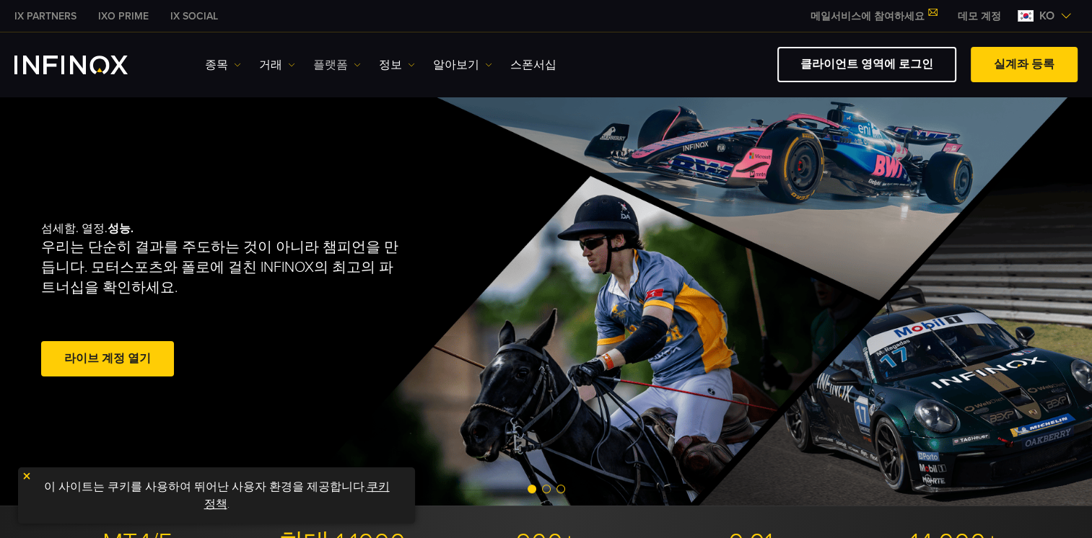
click at [328, 64] on link "플랫폼" at bounding box center [337, 64] width 48 height 17
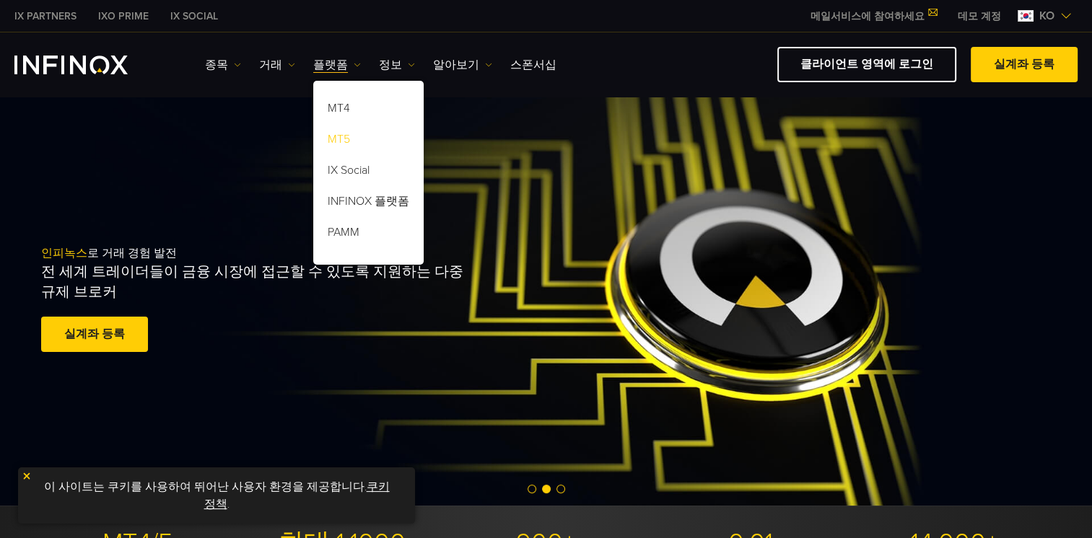
click at [329, 136] on link "MT5" at bounding box center [368, 141] width 110 height 31
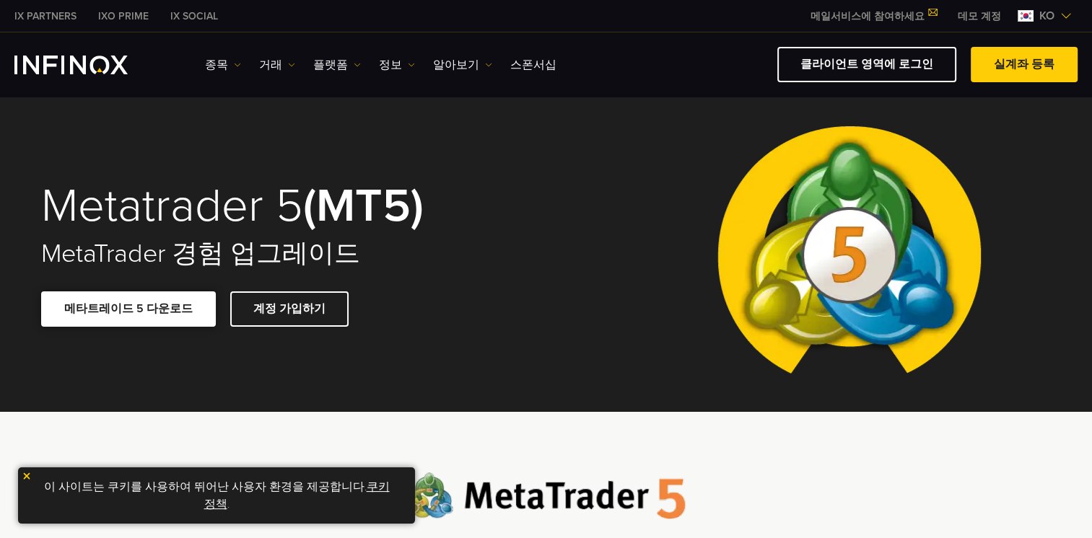
click at [161, 307] on link "메타트레이드 5 다운로드" at bounding box center [128, 309] width 175 height 35
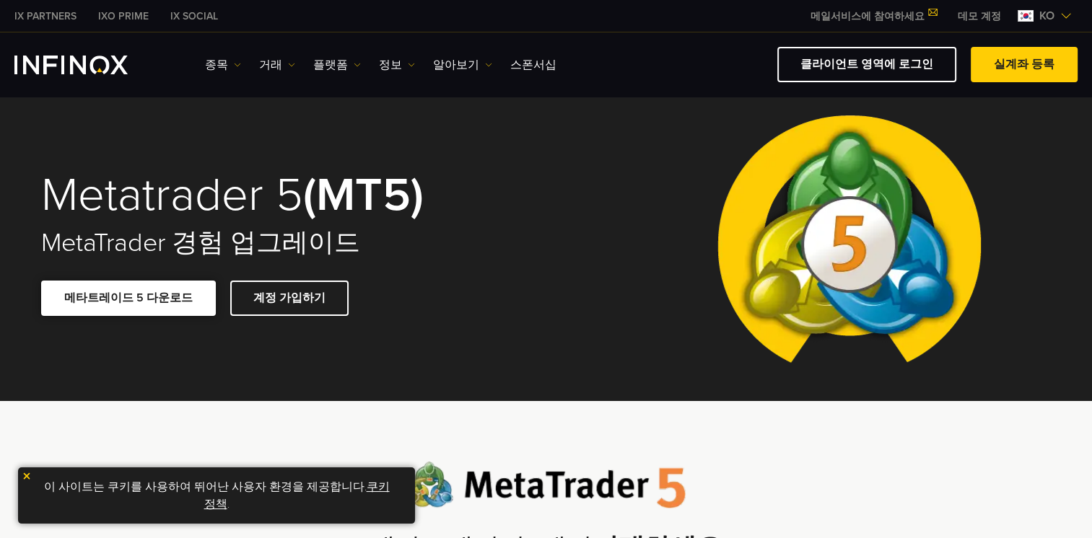
click at [162, 300] on link "메타트레이드 5 다운로드" at bounding box center [128, 298] width 175 height 35
click at [145, 305] on link "메타트레이드 5 다운로드" at bounding box center [128, 298] width 175 height 35
click at [673, 144] on div at bounding box center [849, 243] width 404 height 316
click at [863, 17] on link "메일서비스에 참여하세요" at bounding box center [873, 16] width 147 height 12
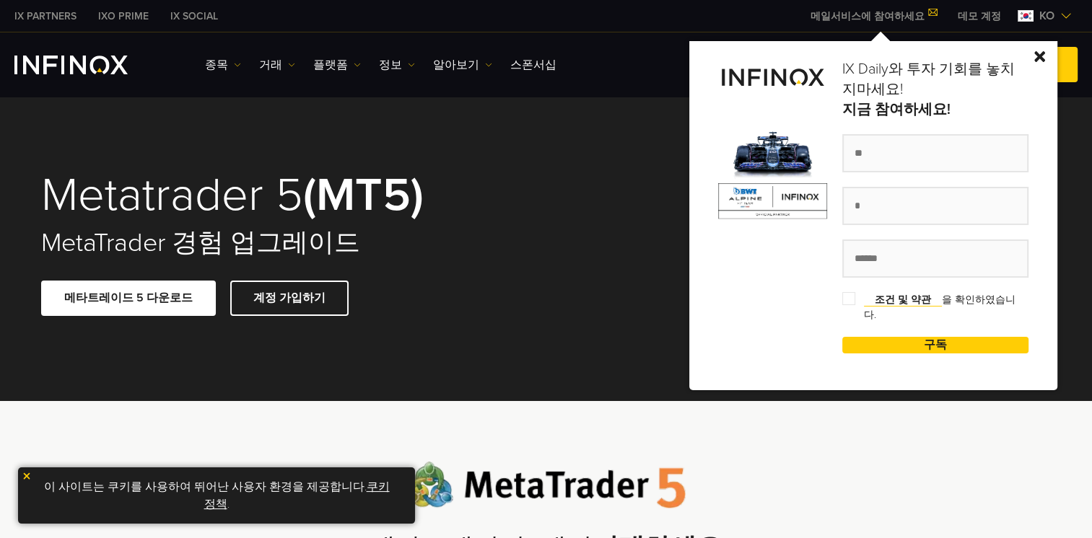
click at [688, 112] on div at bounding box center [849, 243] width 404 height 316
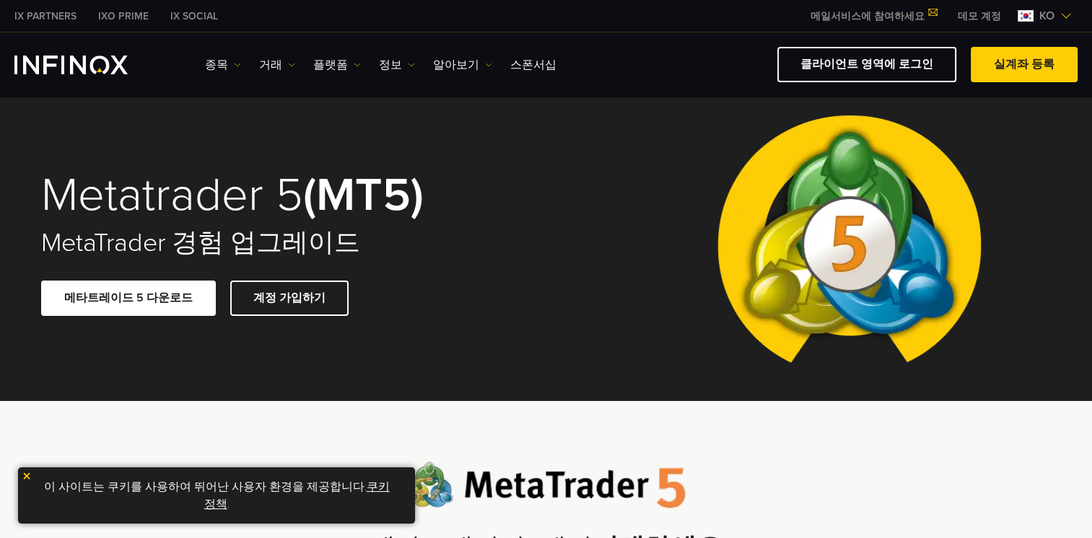
click at [872, 16] on link "메일서비스에 참여하세요" at bounding box center [873, 16] width 147 height 12
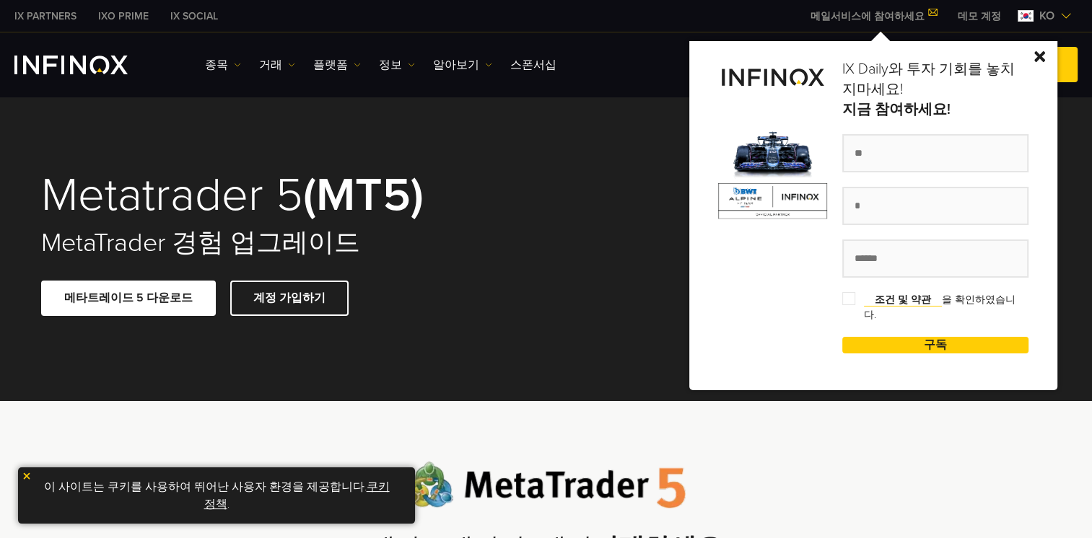
click at [1045, 56] on img at bounding box center [1039, 56] width 11 height 11
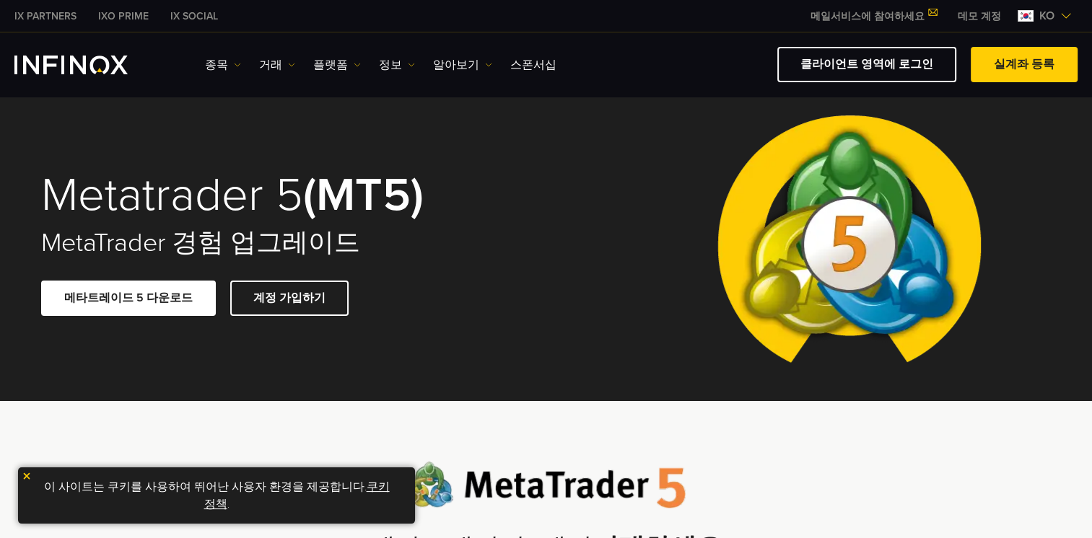
click at [775, 90] on div "IX Social 종목 종목 상품 정보 거래 기업 계정" at bounding box center [546, 64] width 1092 height 64
click at [139, 302] on link "메타트레이드 5 다운로드" at bounding box center [128, 298] width 175 height 35
click at [739, 58] on div "클라이언트 영역에 로그인 실계좌 등록" at bounding box center [822, 64] width 510 height 35
